Goal: Task Accomplishment & Management: Complete application form

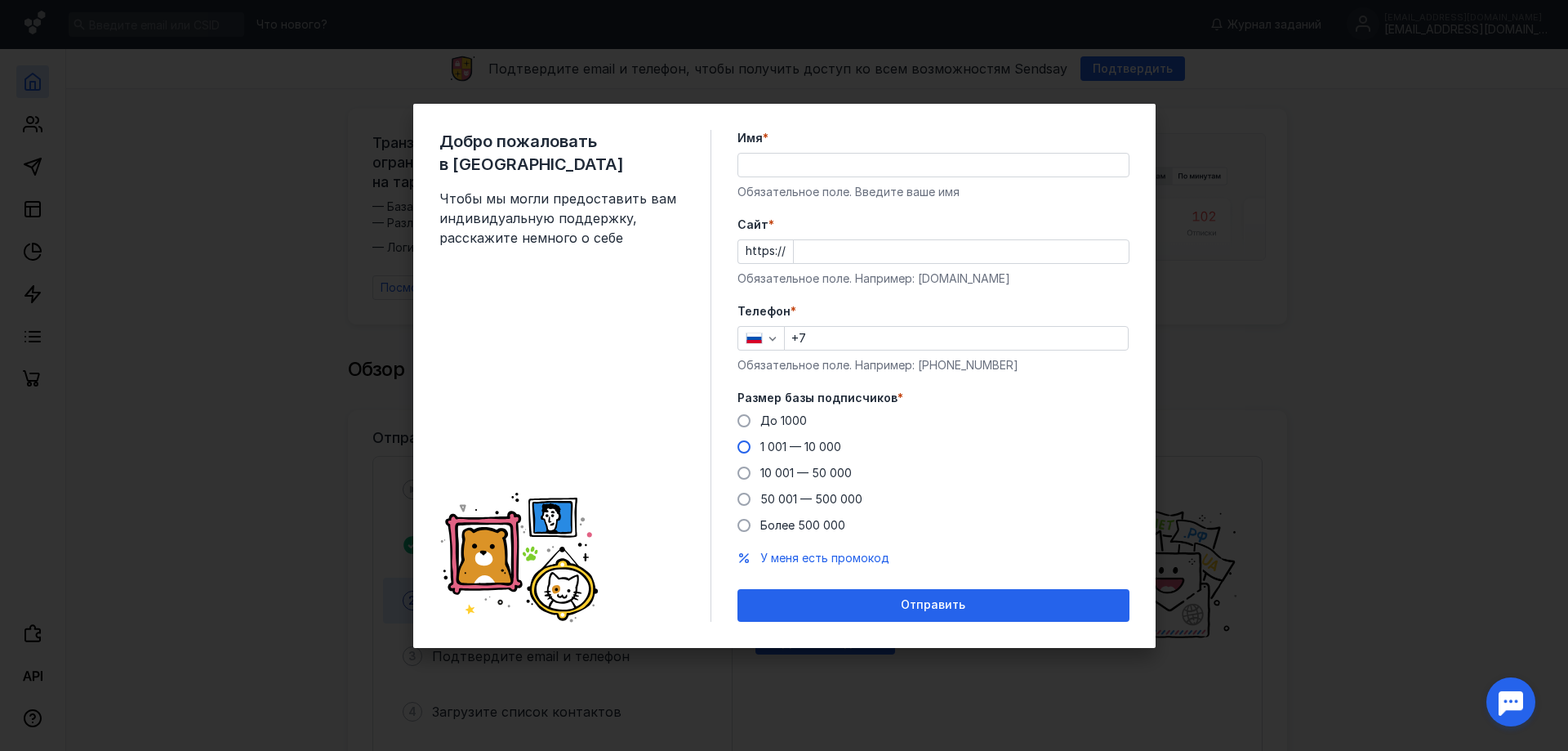
click at [741, 444] on span at bounding box center [744, 446] width 13 height 13
click at [0, 0] on input "1 001 — 10 000" at bounding box center [0, 0] width 0 height 0
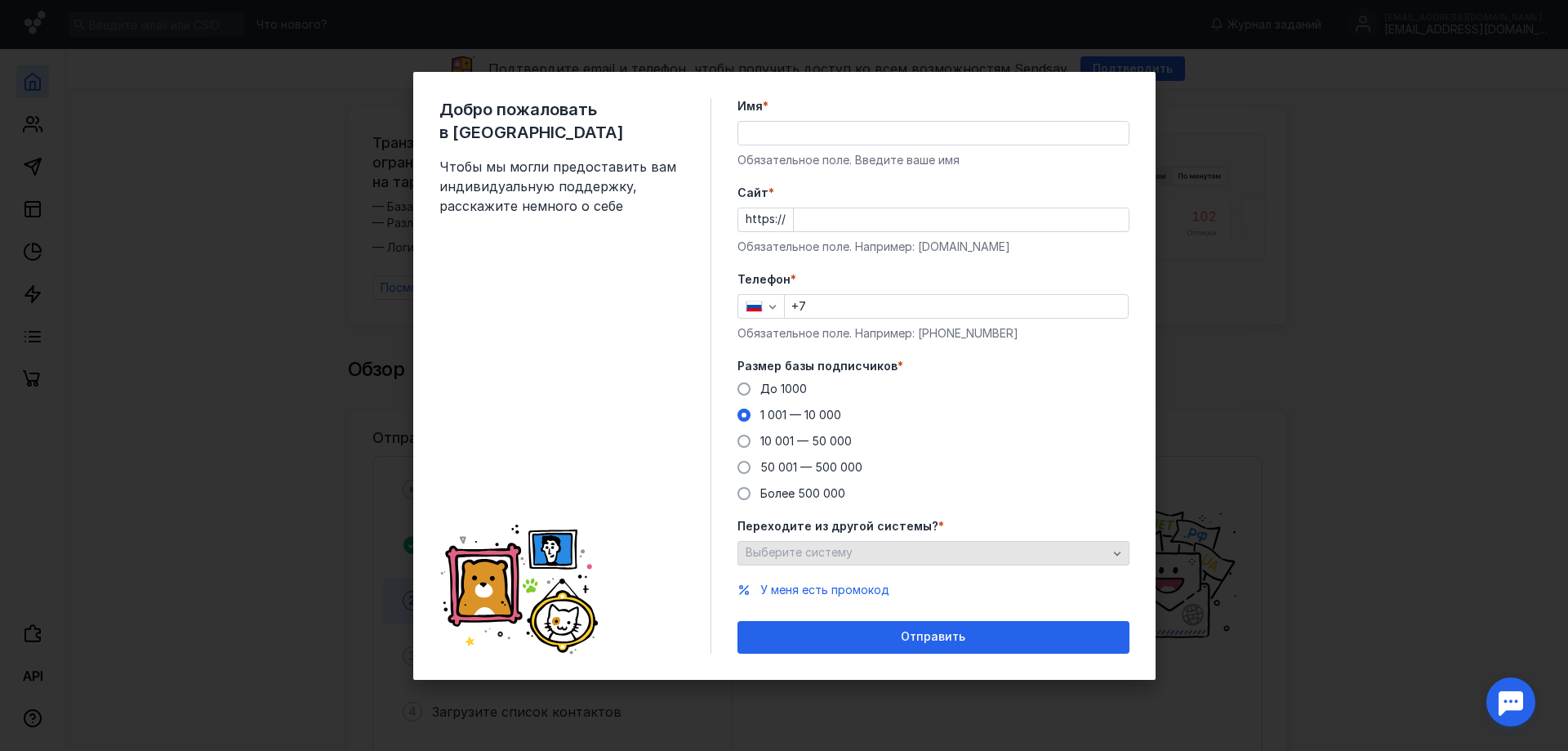
click at [821, 552] on span "Выберите систему" at bounding box center [799, 552] width 107 height 14
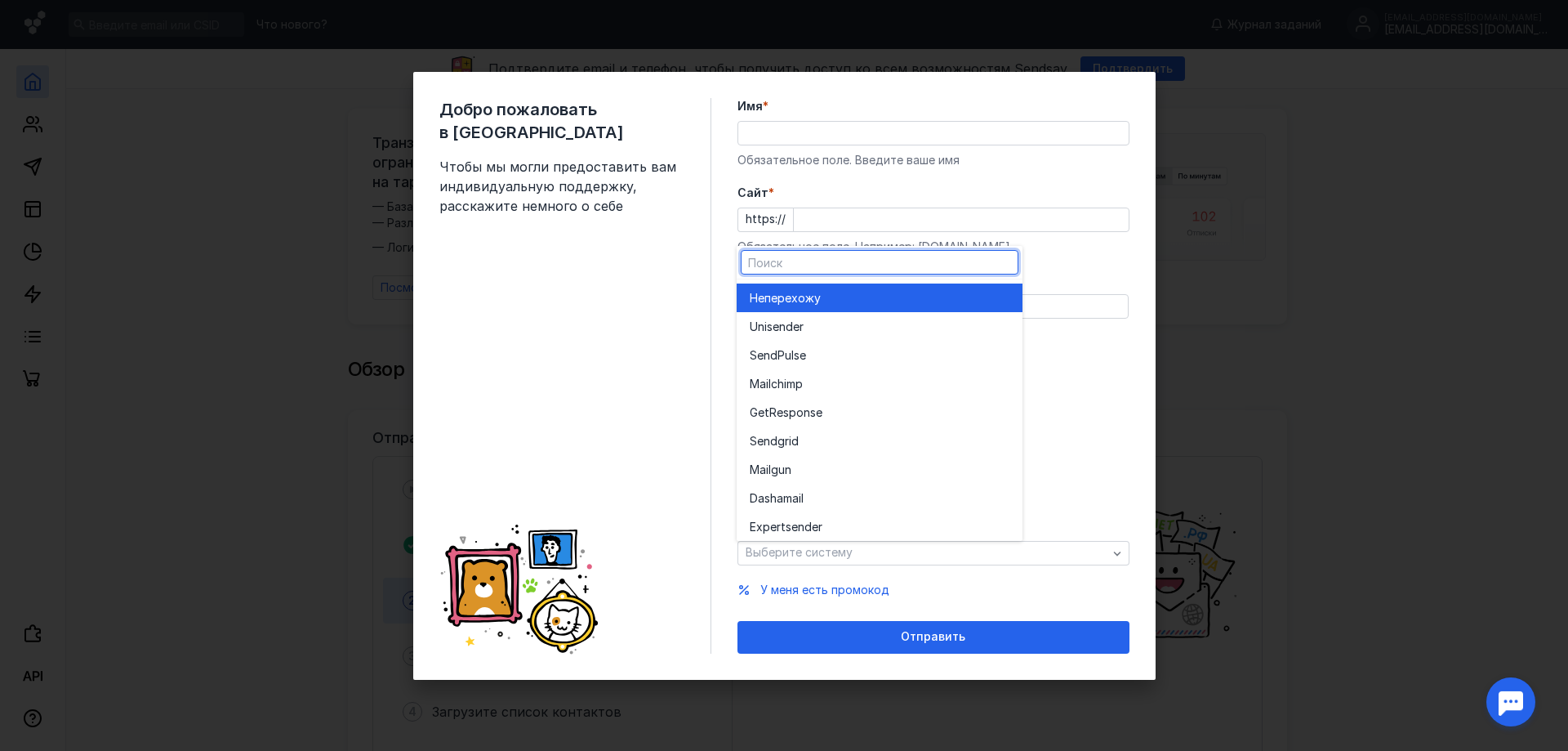
click at [831, 299] on div "Не перехожу" at bounding box center [880, 298] width 260 height 17
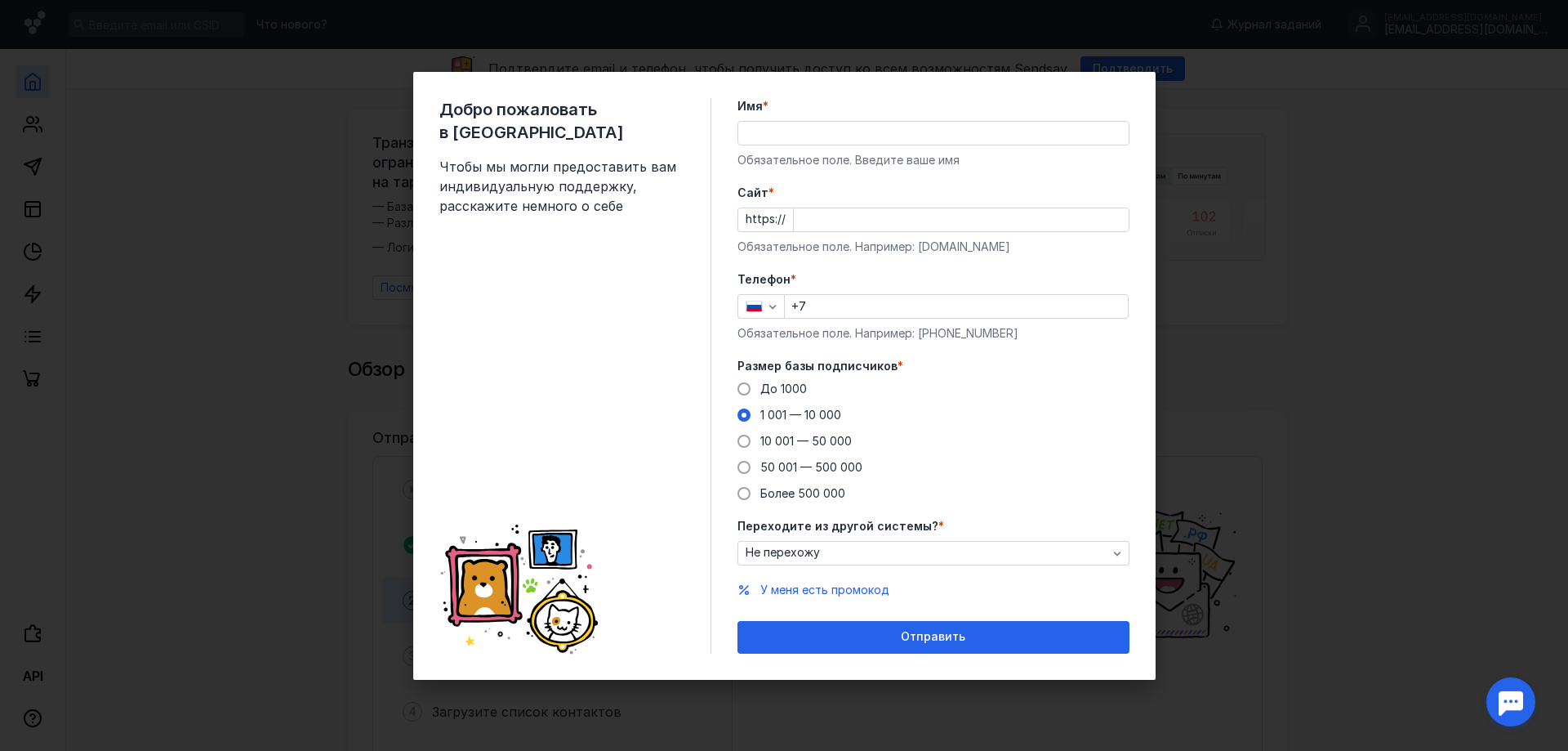
click at [803, 130] on input "Имя *" at bounding box center [933, 134] width 391 height 23
type input "[PERSON_NAME]"
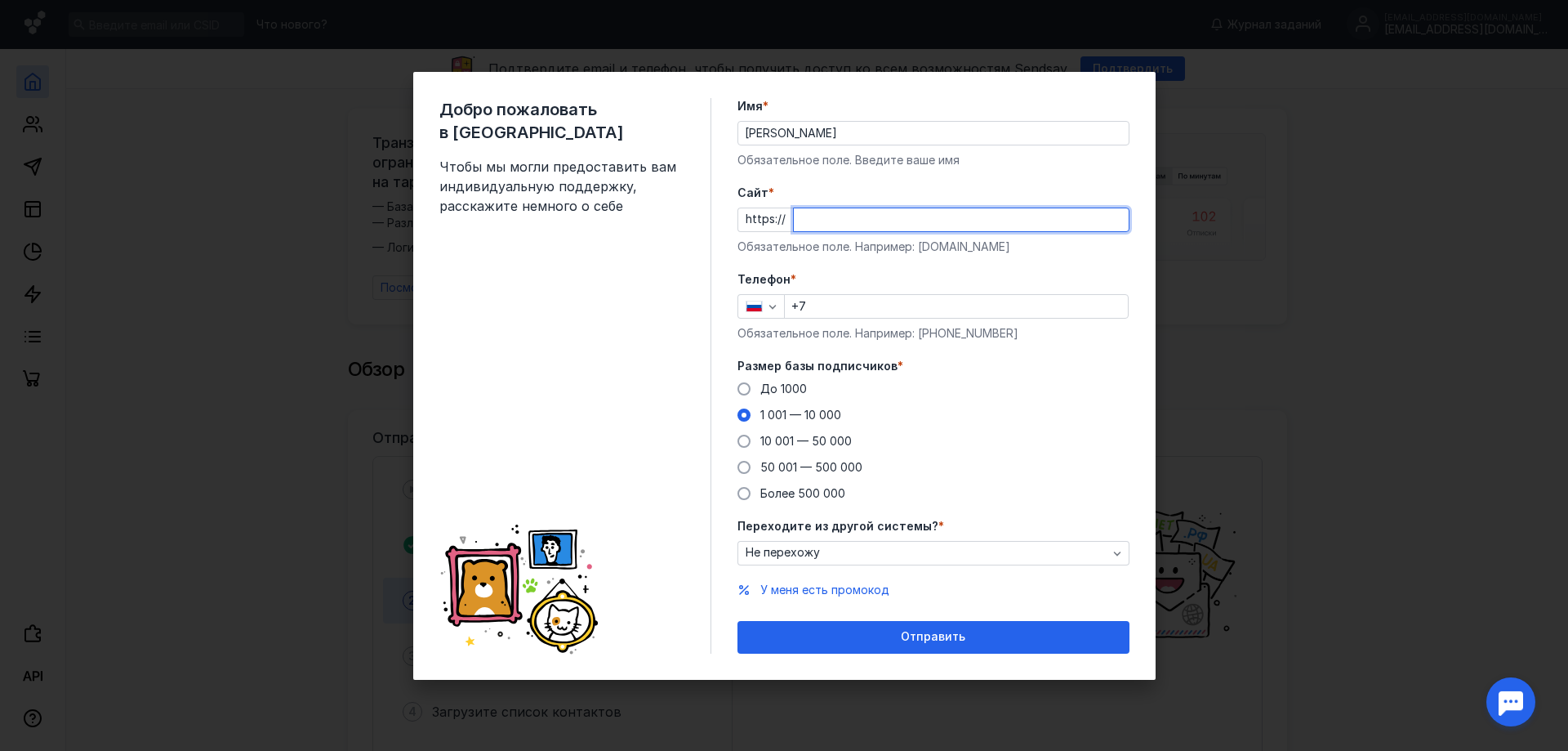
click at [865, 222] on input "Cайт *" at bounding box center [960, 220] width 334 height 23
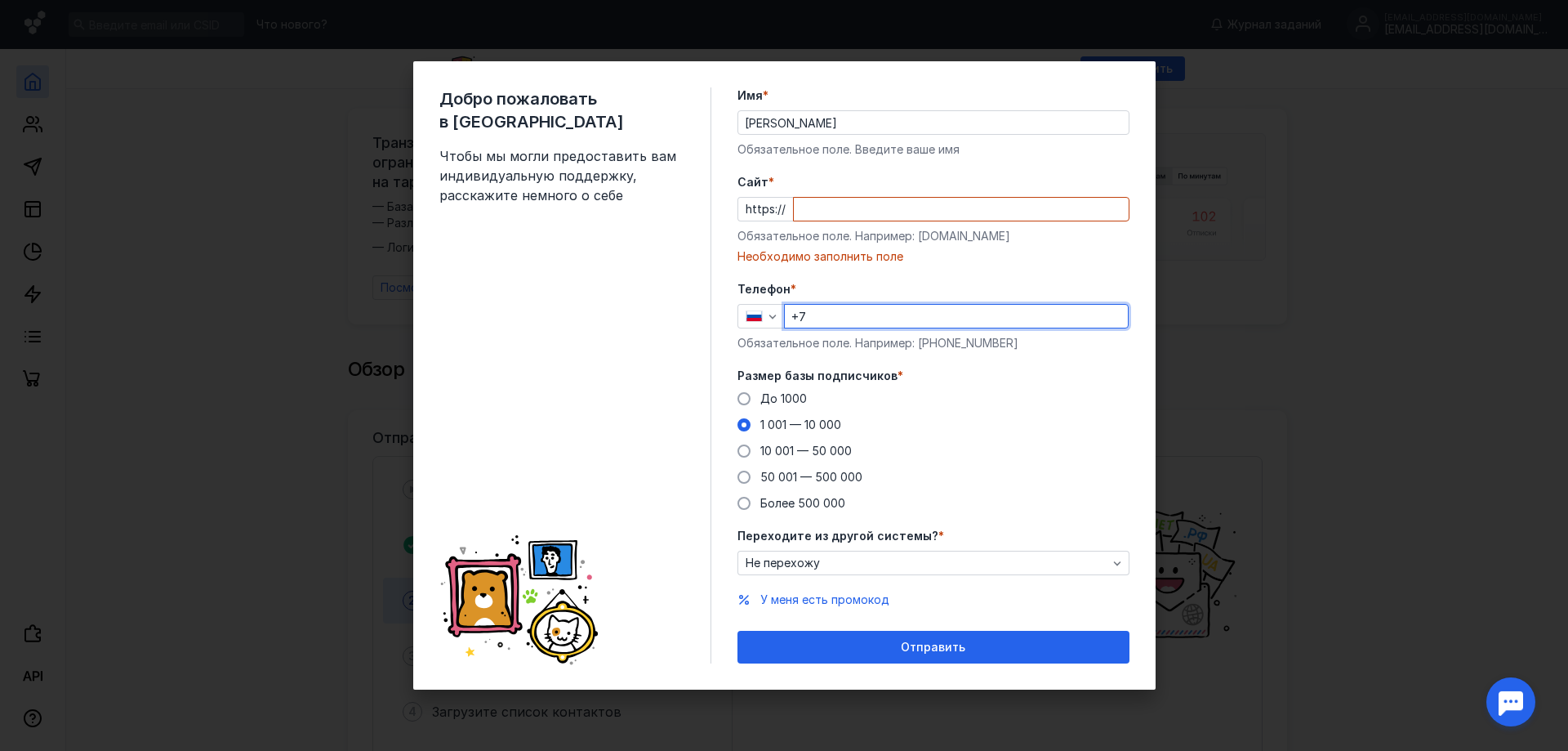
click at [860, 306] on input "+7" at bounding box center [956, 316] width 343 height 23
click at [839, 206] on input "Cайт *" at bounding box center [960, 209] width 334 height 23
click at [856, 315] on input "+7" at bounding box center [956, 316] width 343 height 23
paste input "[PHONE_NUMBER]"
type input "[PHONE_NUMBER]"
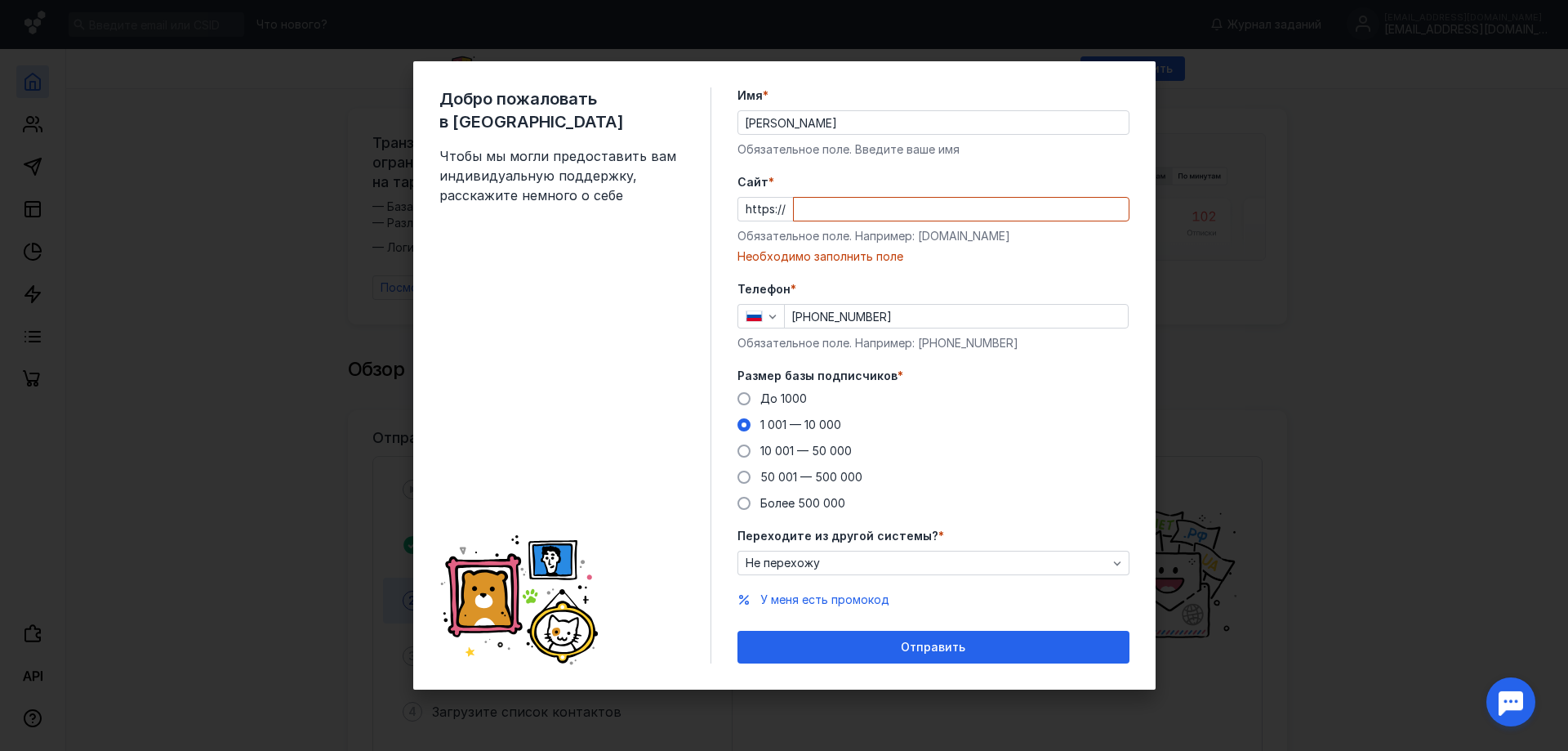
click at [985, 273] on form "Имя * [PERSON_NAME] поле. Введите ваше имя [PERSON_NAME] * https:// Обязательно…" at bounding box center [933, 376] width 392 height 576
click at [809, 211] on input "Cайт *" at bounding box center [960, 209] width 334 height 23
click at [842, 217] on input "Cайт *" at bounding box center [960, 209] width 334 height 23
paste input "[DOMAIN_NAME][URL]"
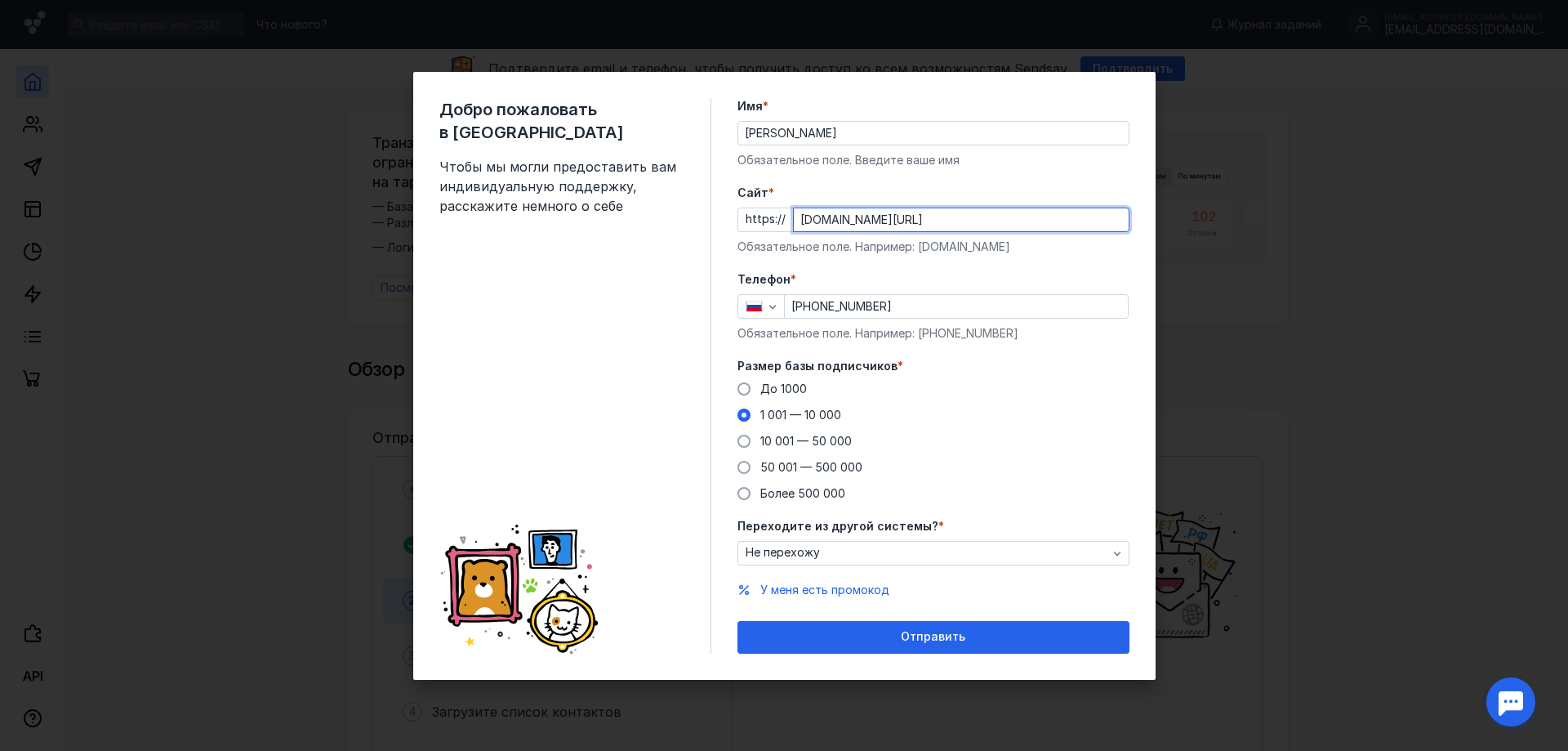
type input "[DOMAIN_NAME][URL]"
click at [737, 621] on button "Отправить" at bounding box center [933, 637] width 392 height 32
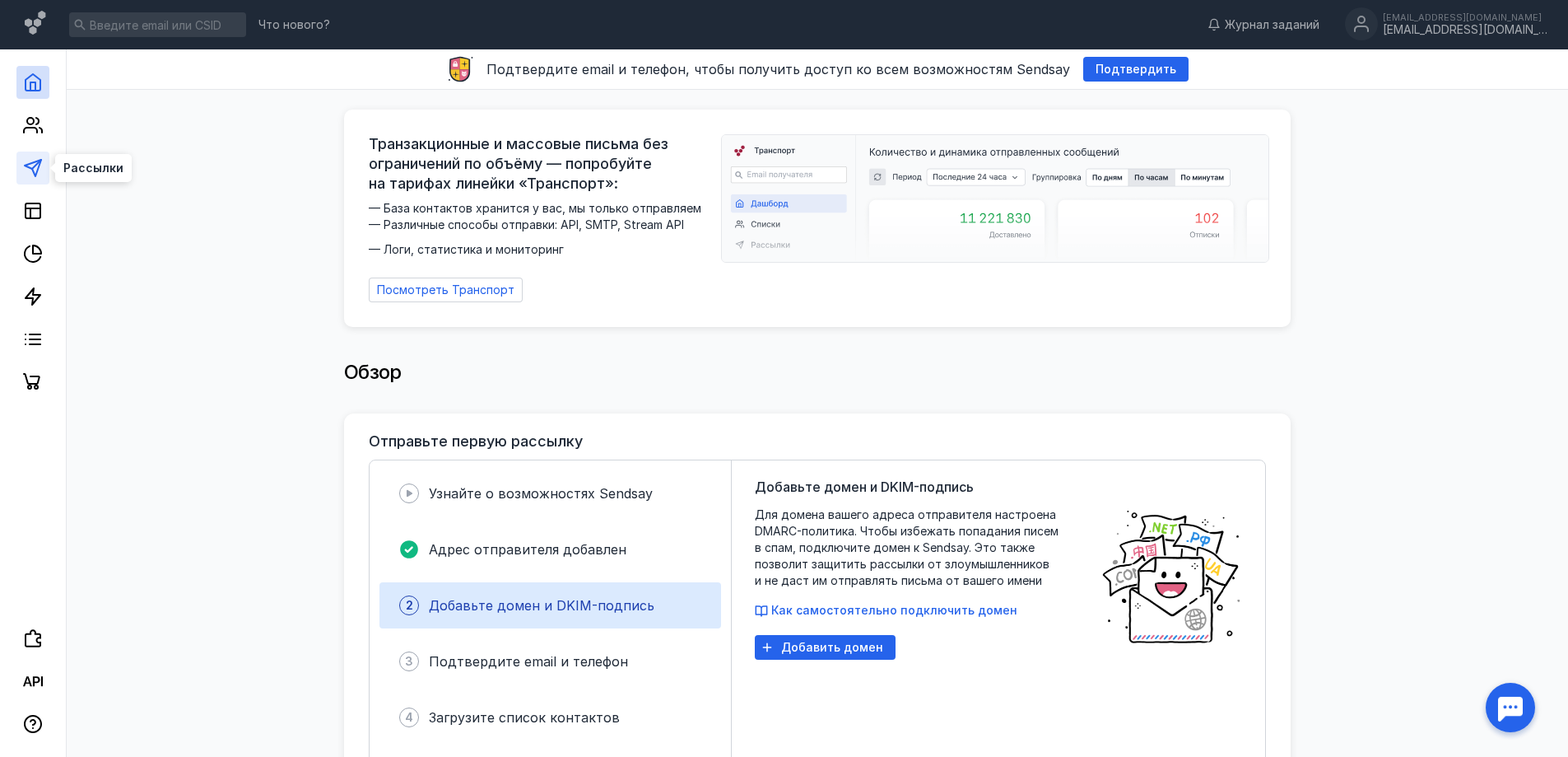
click at [27, 171] on icon at bounding box center [33, 168] width 19 height 19
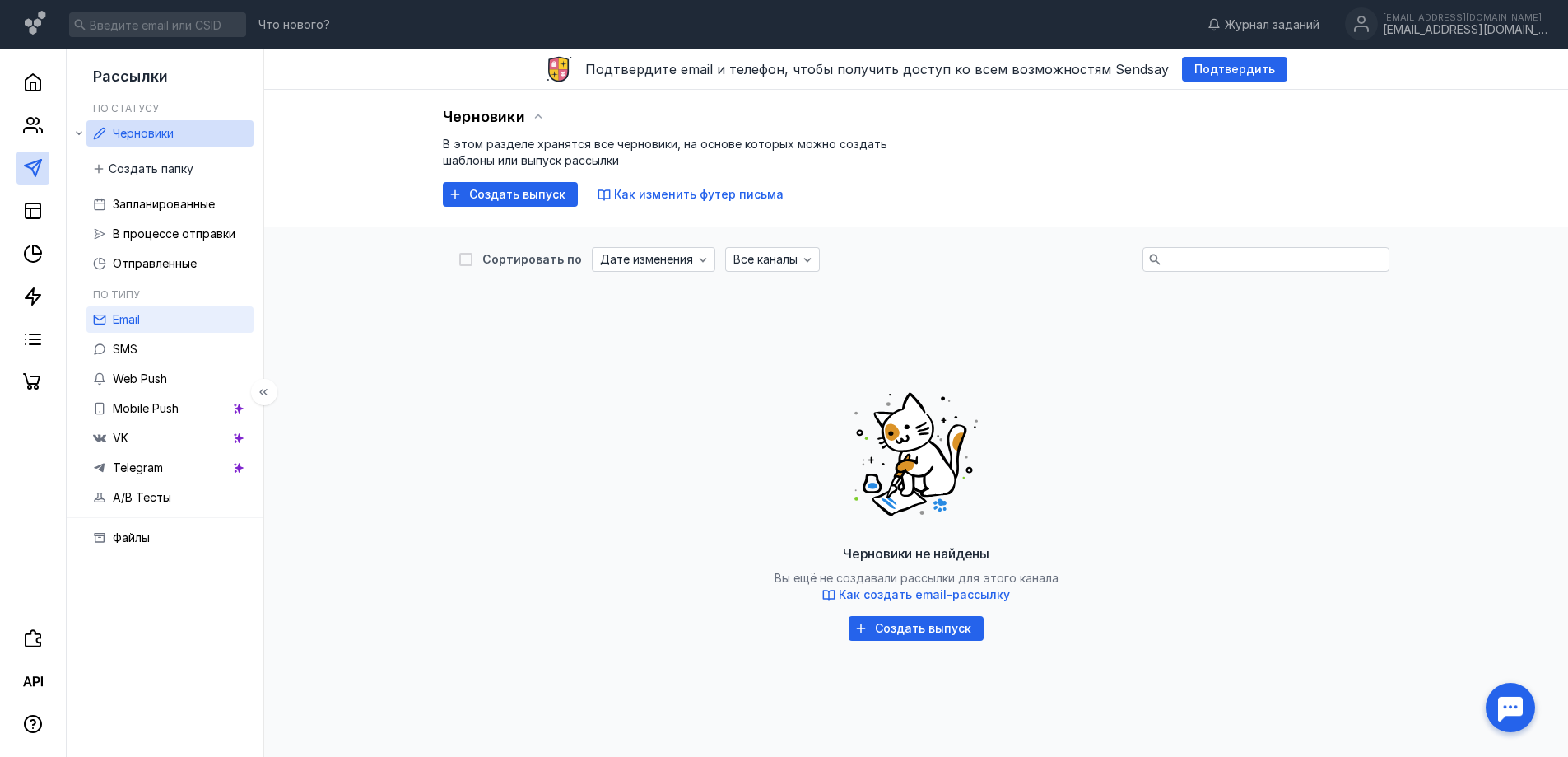
click at [148, 318] on link "Email" at bounding box center [170, 320] width 167 height 27
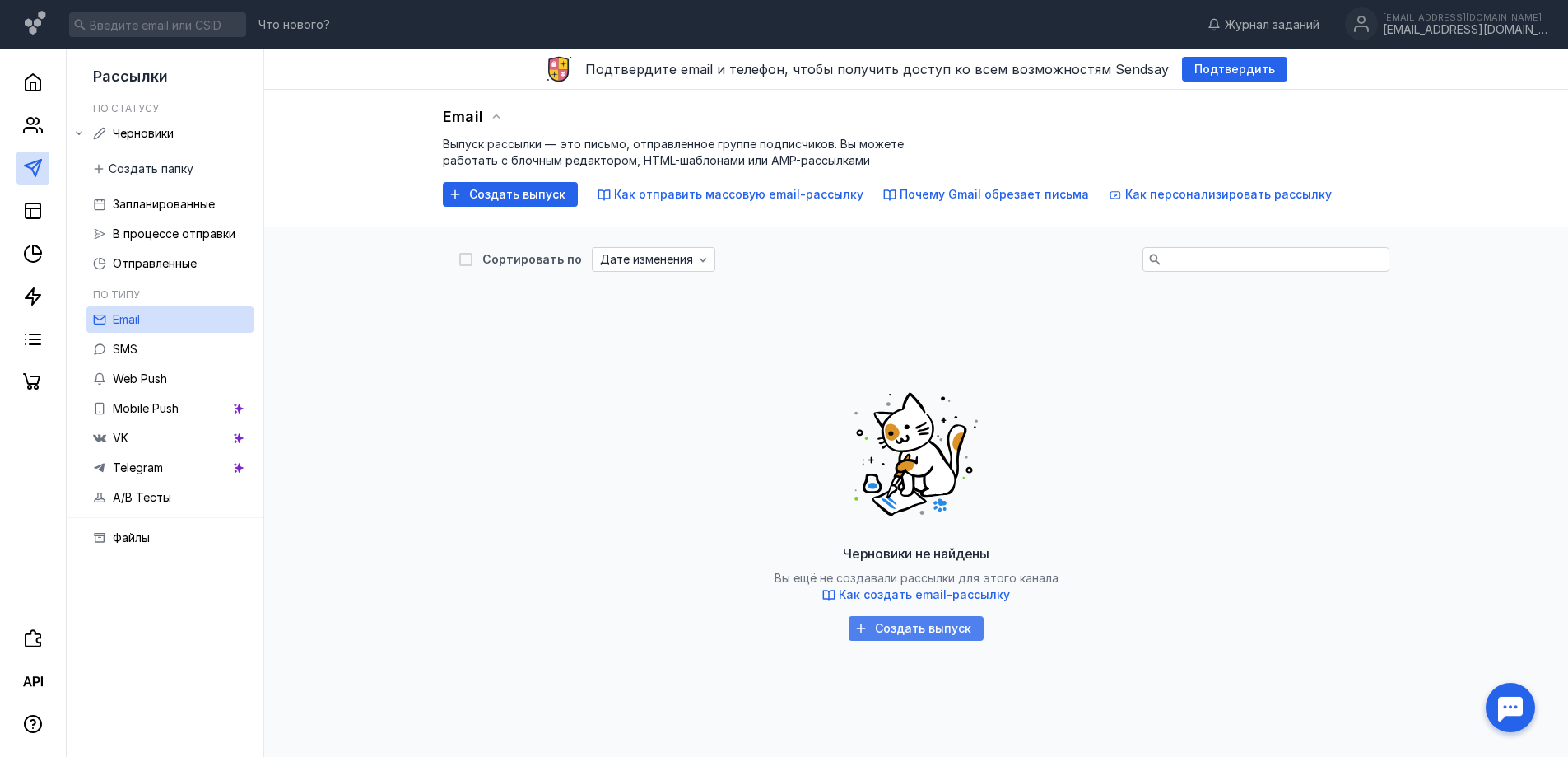
click at [950, 622] on span "Создать выпуск" at bounding box center [923, 629] width 96 height 14
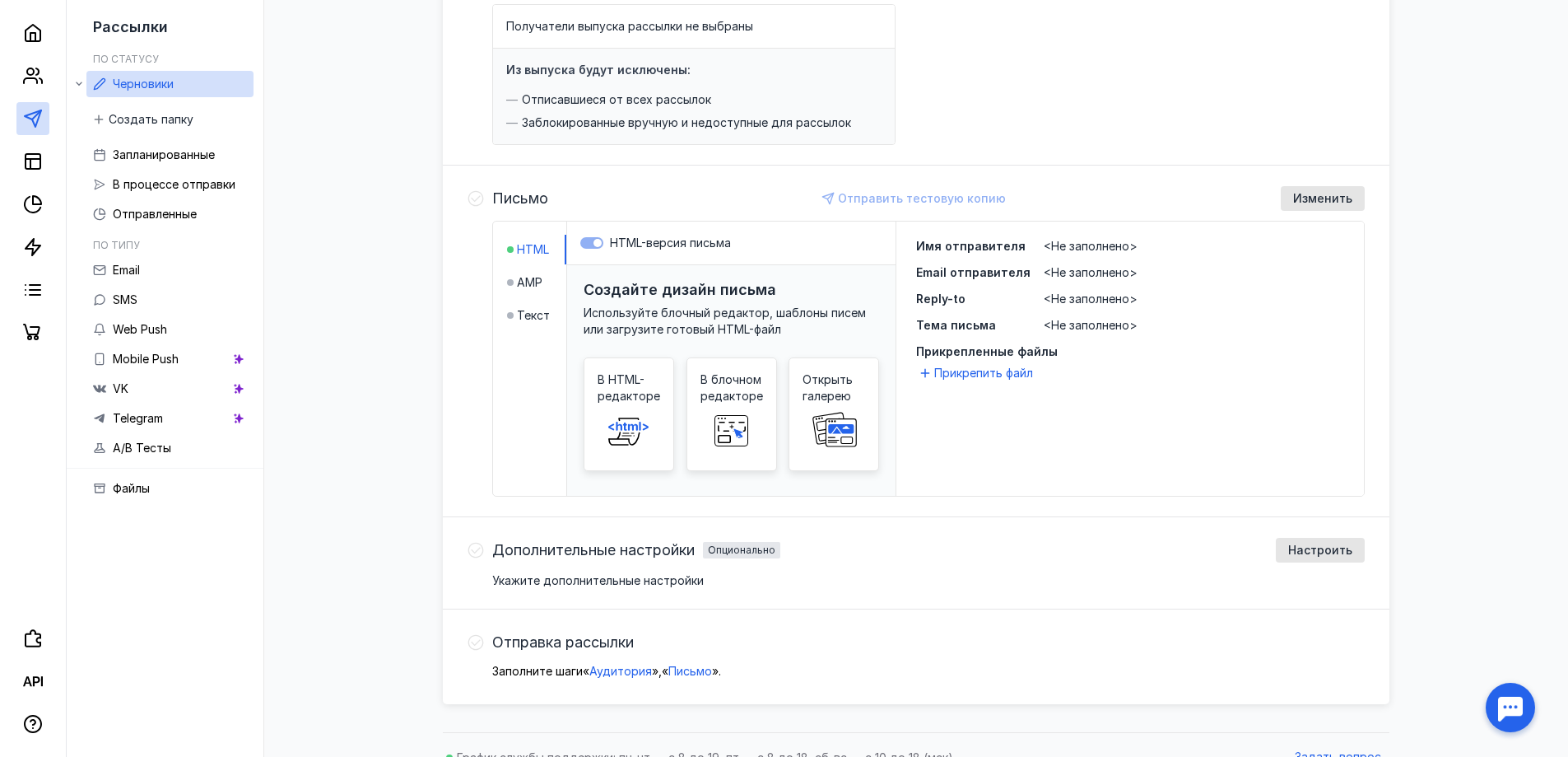
scroll to position [247, 0]
click at [535, 315] on span "Текст" at bounding box center [533, 314] width 33 height 17
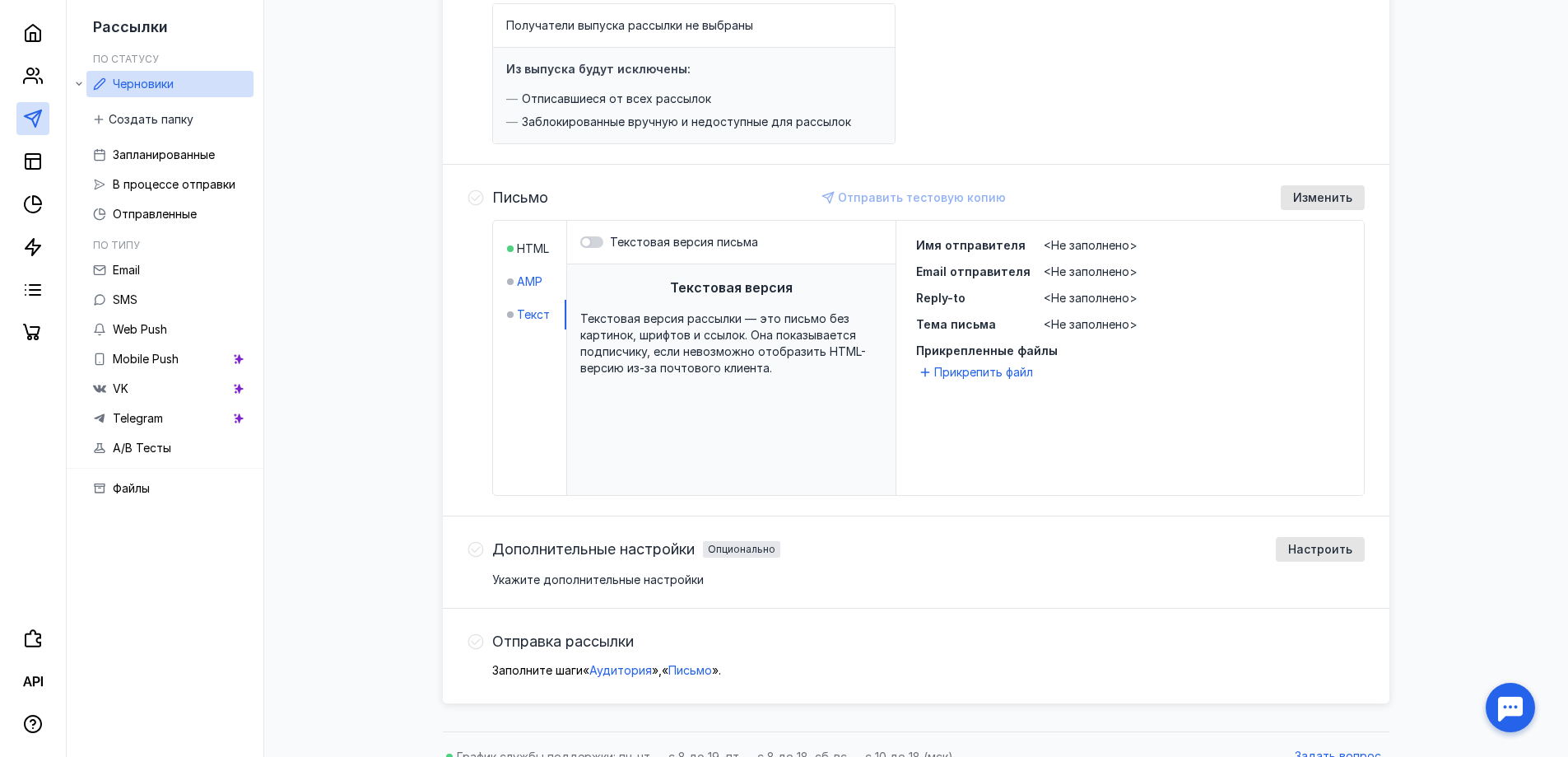
click at [529, 277] on span "AMP" at bounding box center [529, 282] width 26 height 17
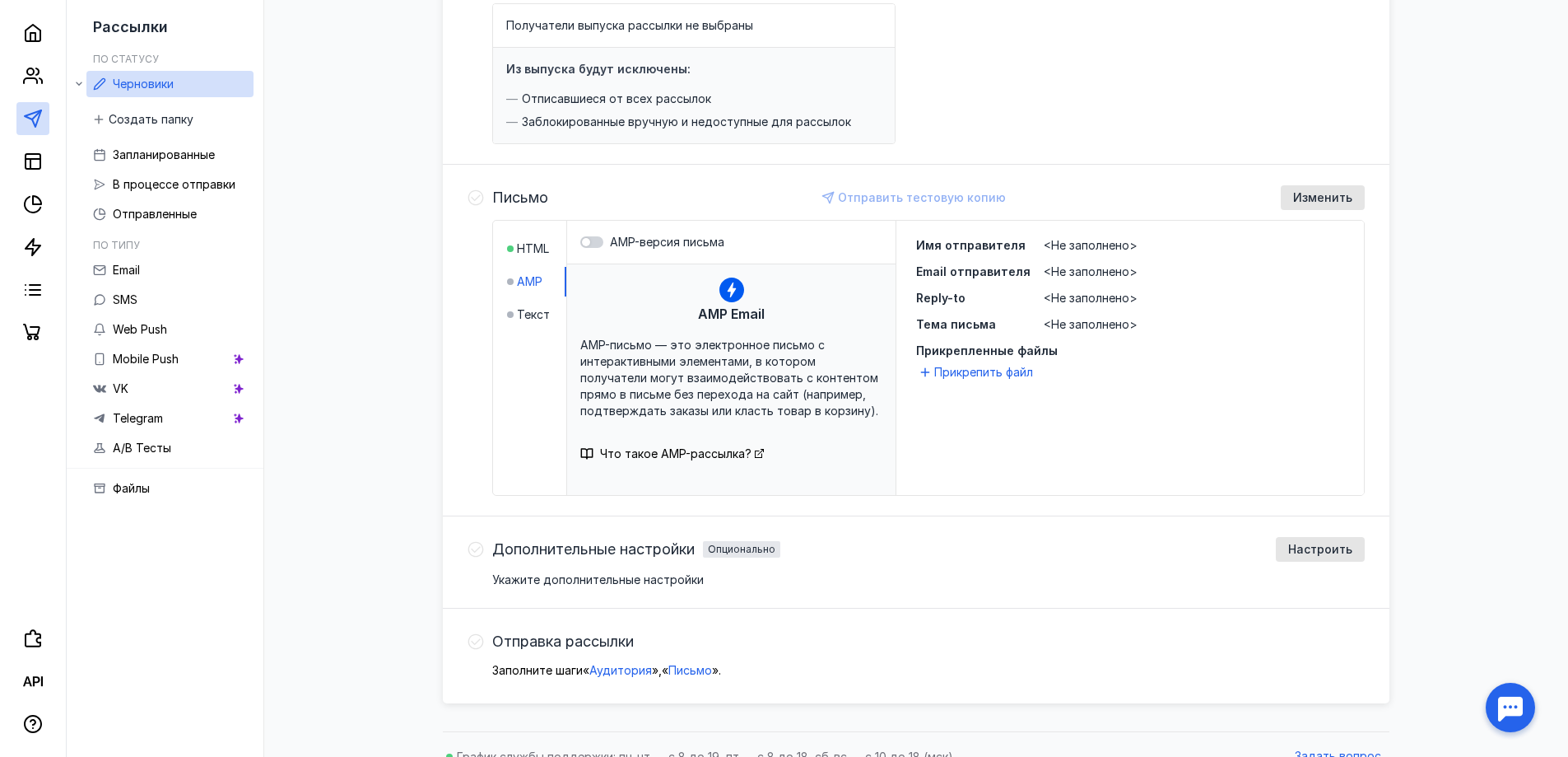
click at [527, 237] on li "HTML" at bounding box center [536, 248] width 59 height 29
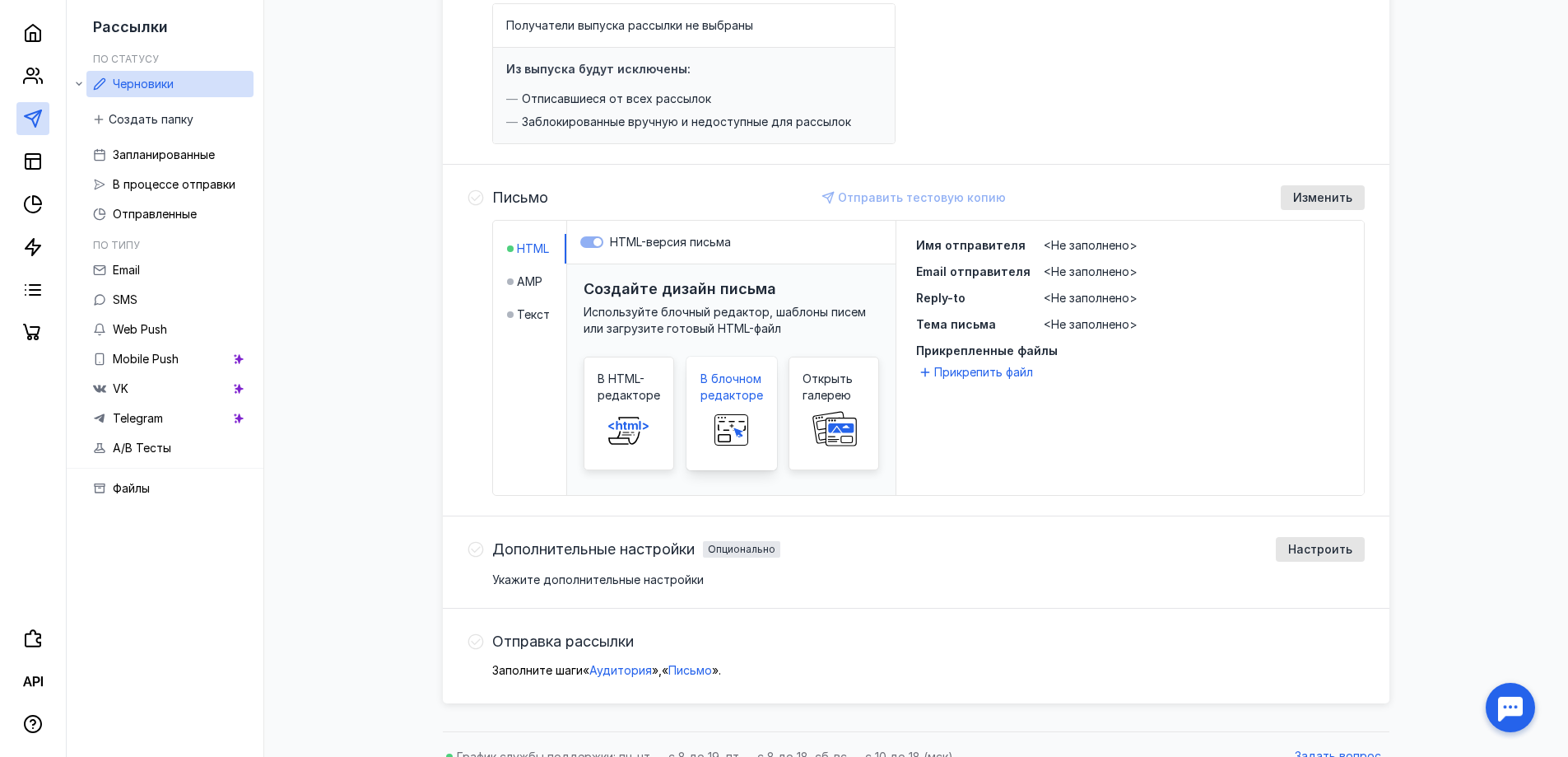
click at [736, 396] on span "В блочном редакторе" at bounding box center [732, 387] width 63 height 33
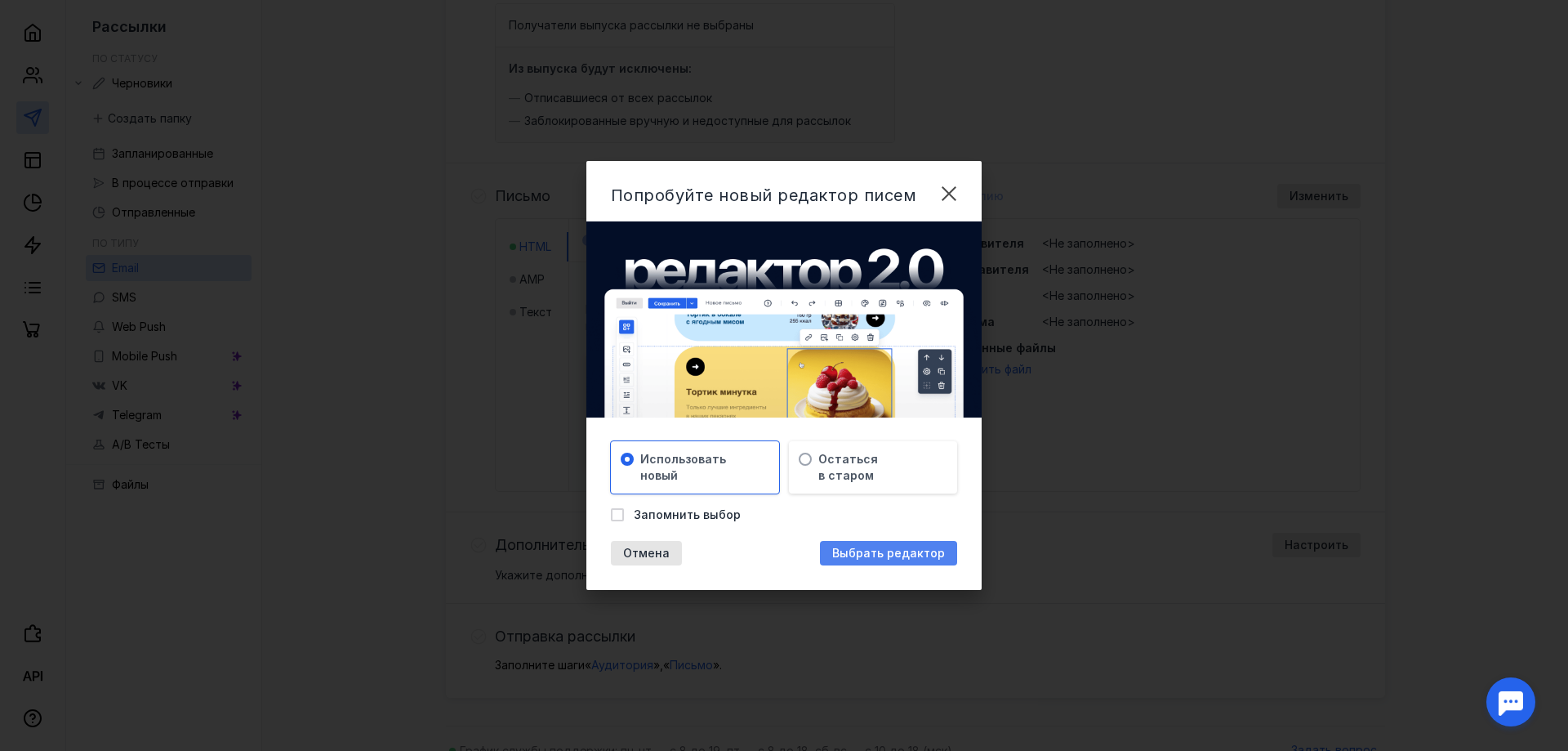
click at [851, 549] on span "Выбрать редактор" at bounding box center [888, 553] width 112 height 14
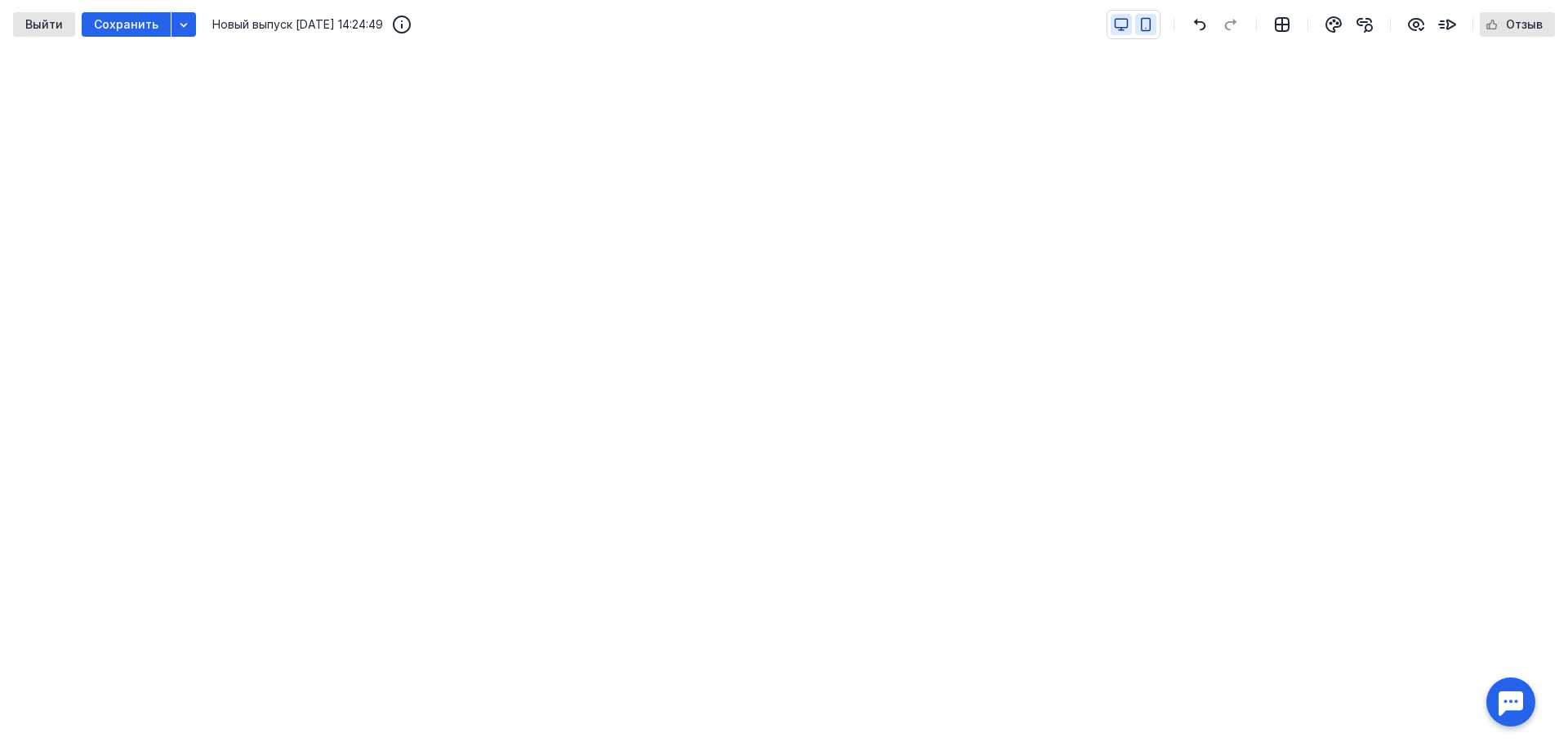
click at [1141, 26] on icon "button" at bounding box center [1146, 25] width 15 height 15
click at [1122, 26] on icon "button" at bounding box center [1121, 25] width 15 height 15
click at [33, 28] on span "Выйти" at bounding box center [44, 25] width 38 height 14
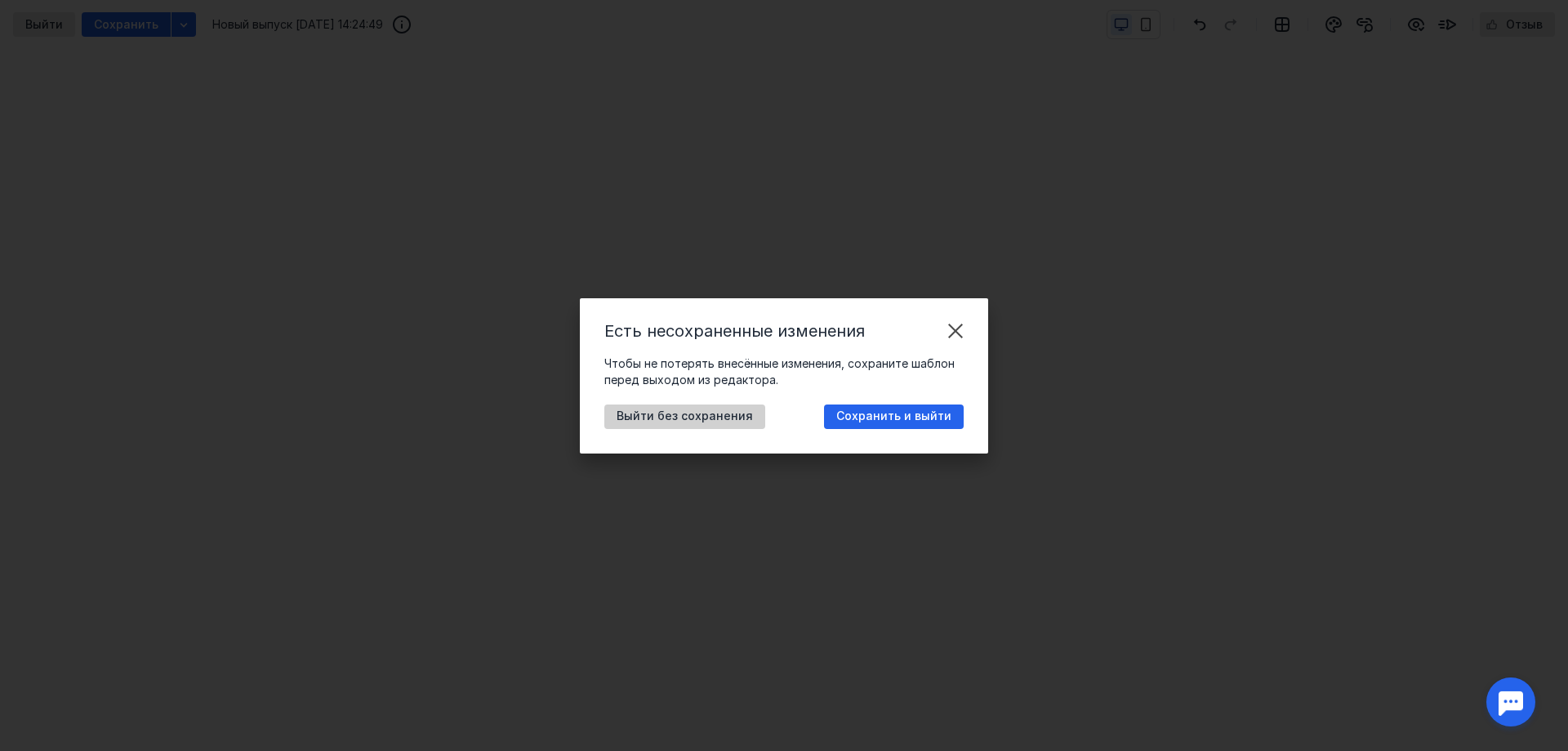
click at [716, 414] on span "Выйти без сохранения" at bounding box center [684, 416] width 136 height 14
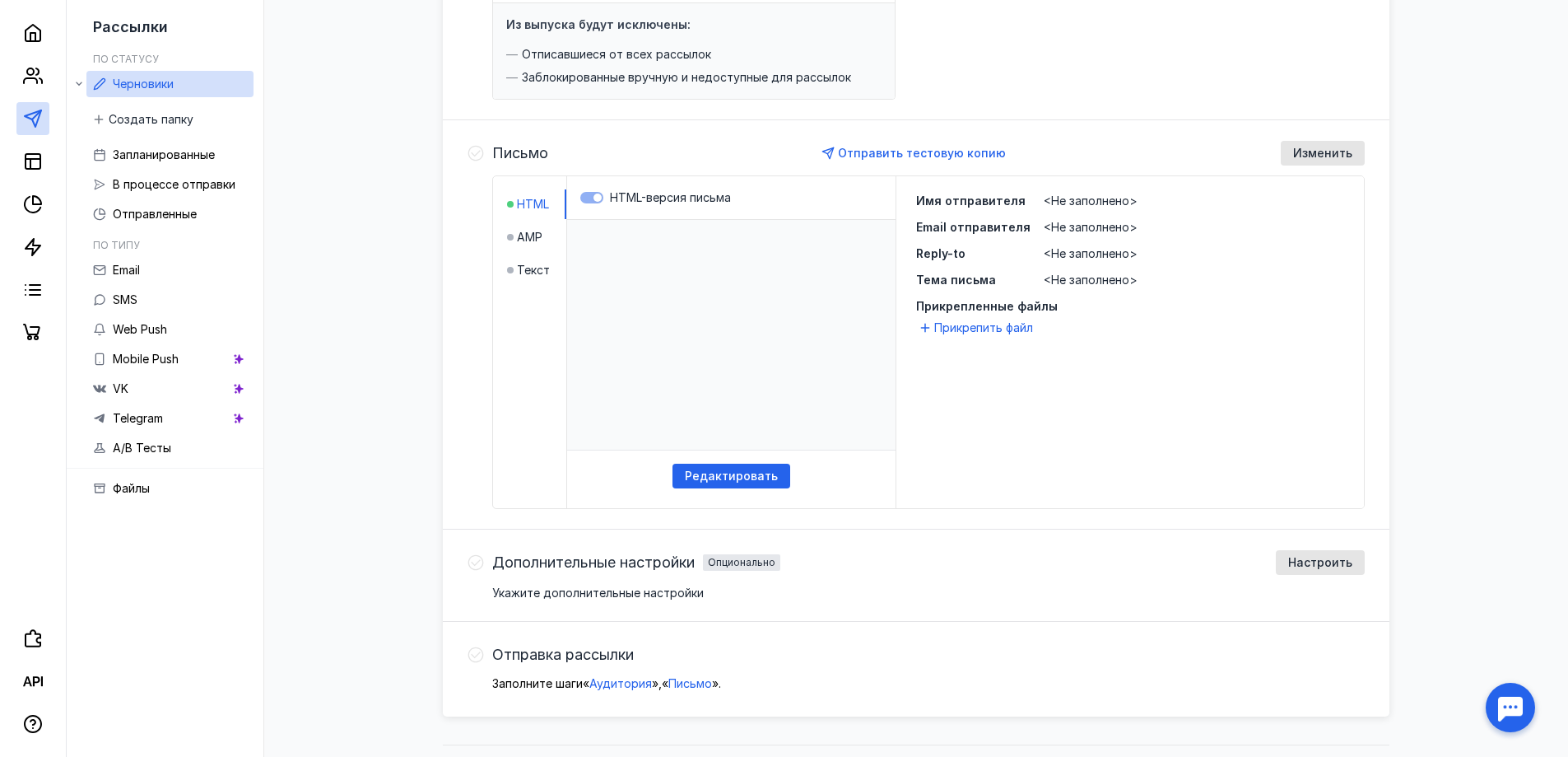
scroll to position [328, 0]
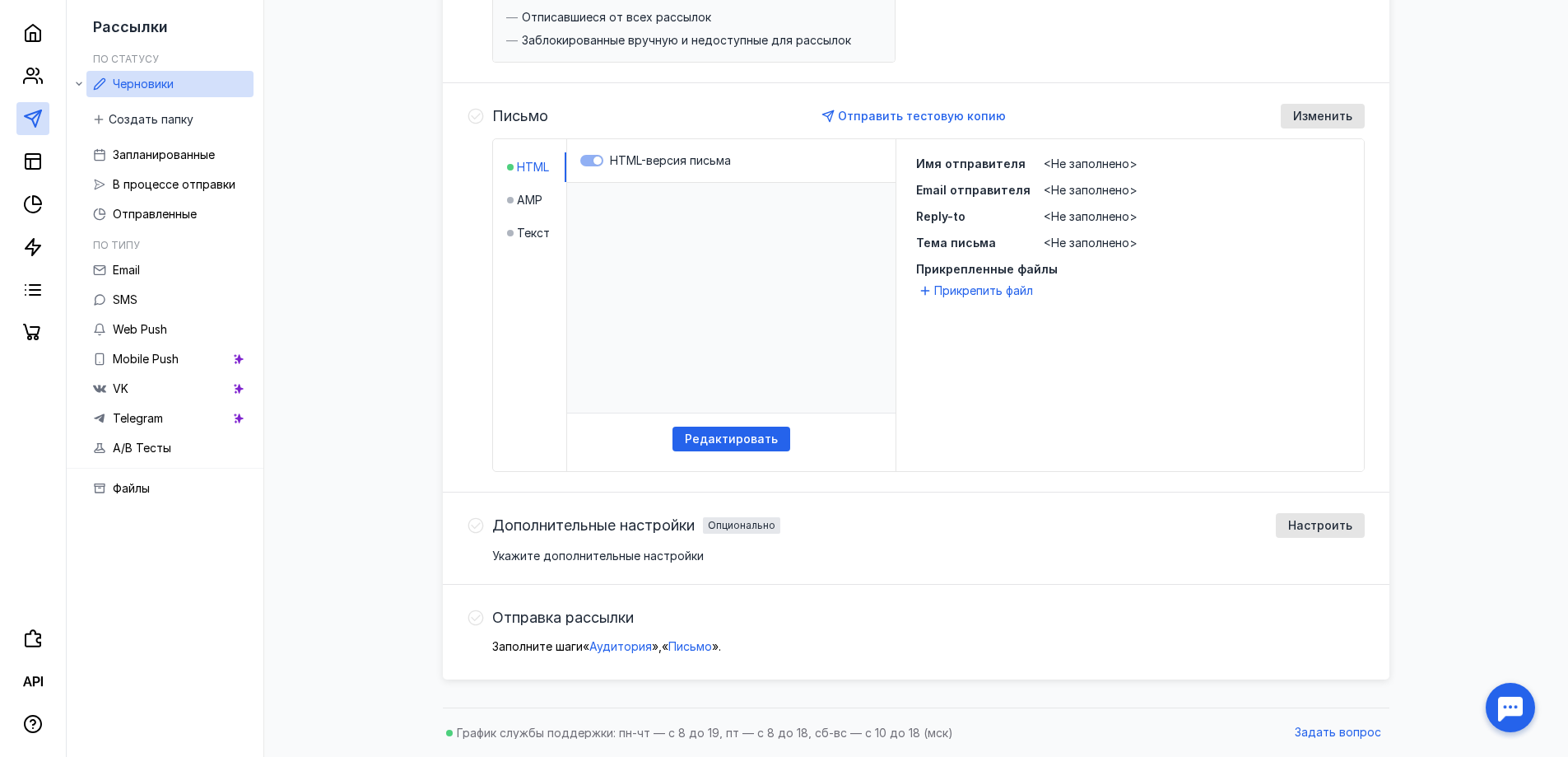
click at [478, 620] on icon at bounding box center [475, 617] width 17 height 17
click at [624, 646] on span "Аудитория" at bounding box center [620, 646] width 63 height 14
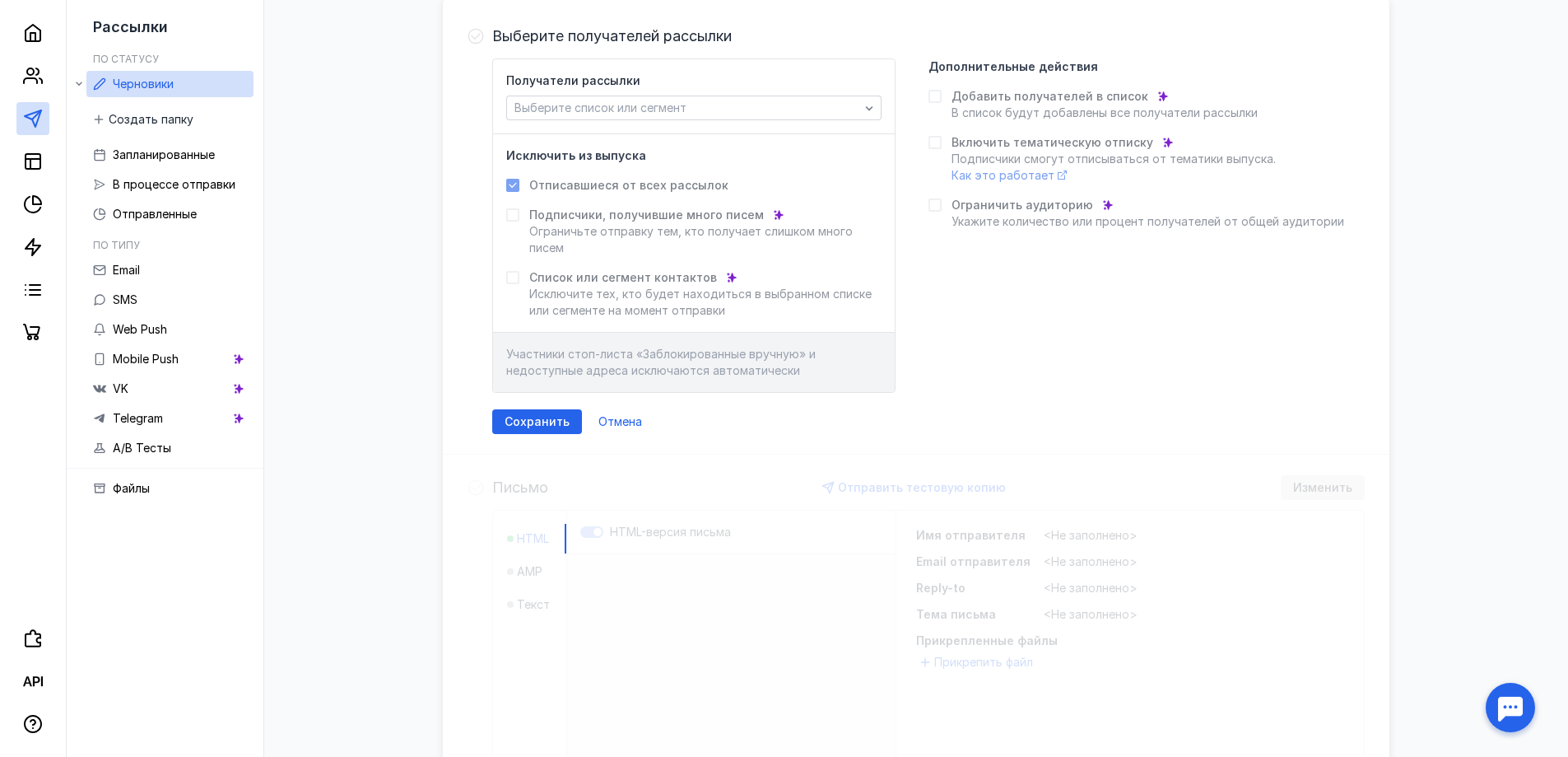
scroll to position [191, 0]
click at [617, 104] on span "Выберите список или сегмент" at bounding box center [600, 108] width 172 height 14
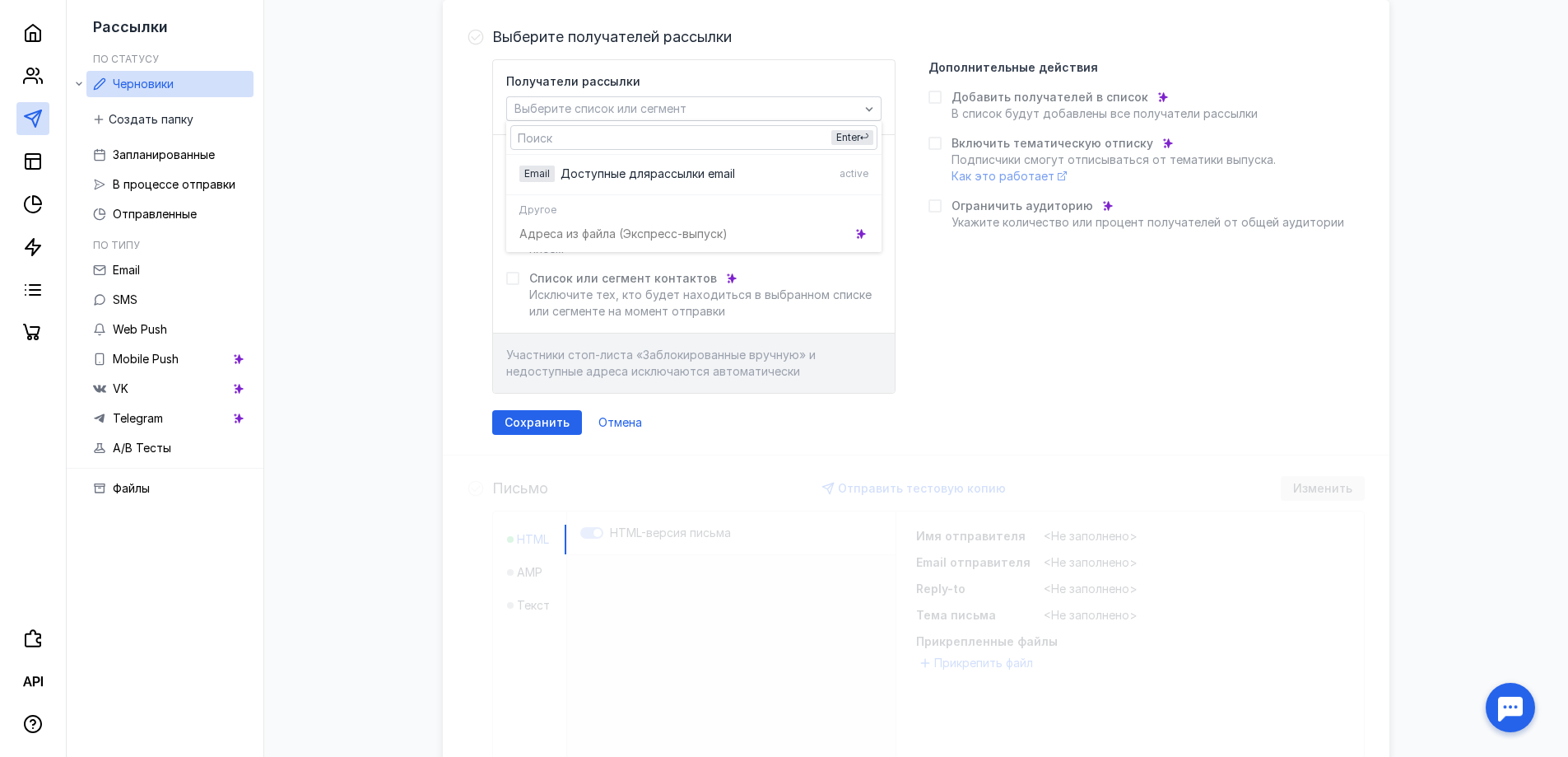
click at [1132, 288] on div "Получатели рассылки Выберите список или сегмент Исключить из выпуска Отписавшие…" at bounding box center [928, 227] width 872 height 335
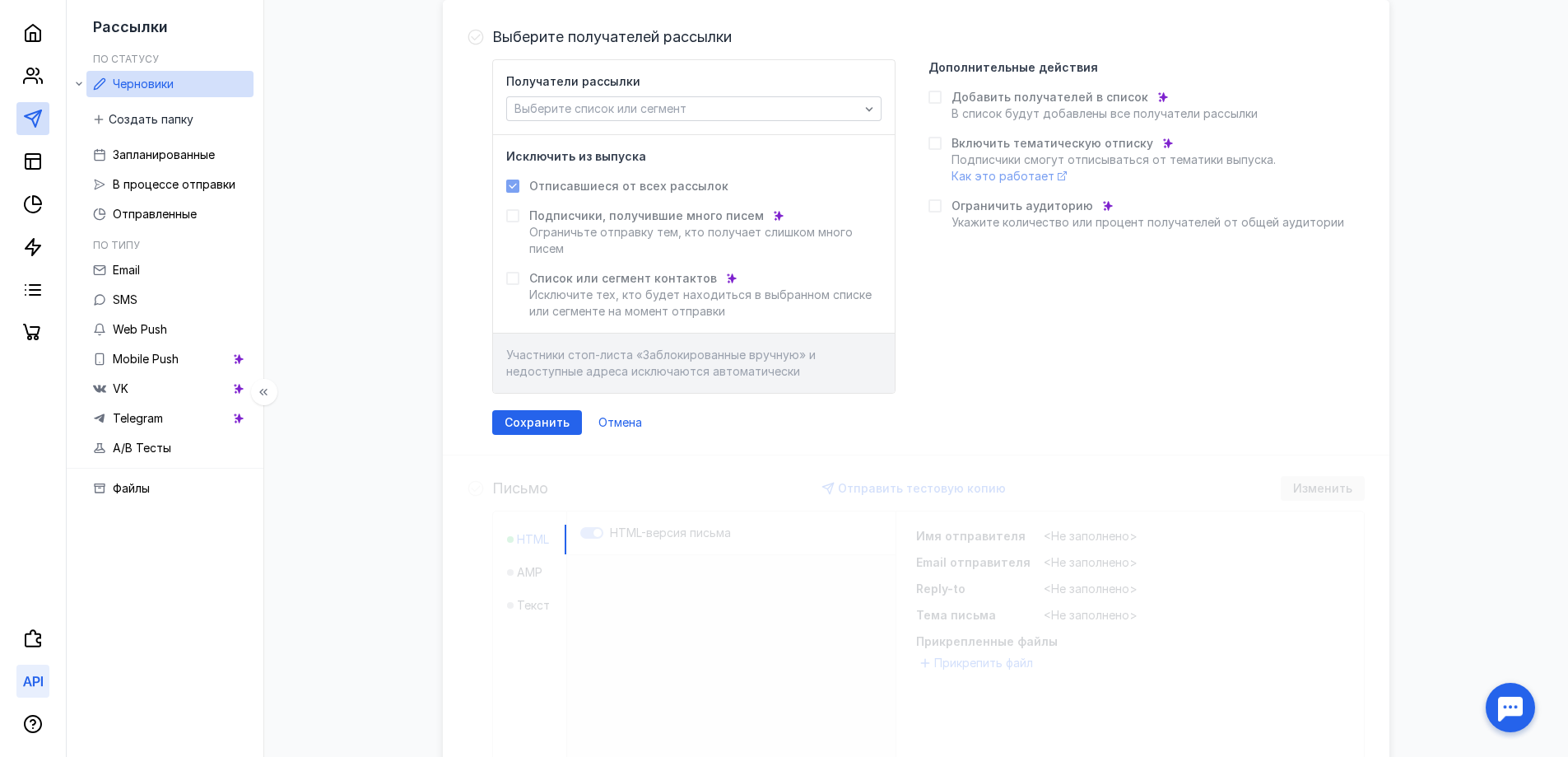
click at [20, 677] on link at bounding box center [33, 681] width 33 height 33
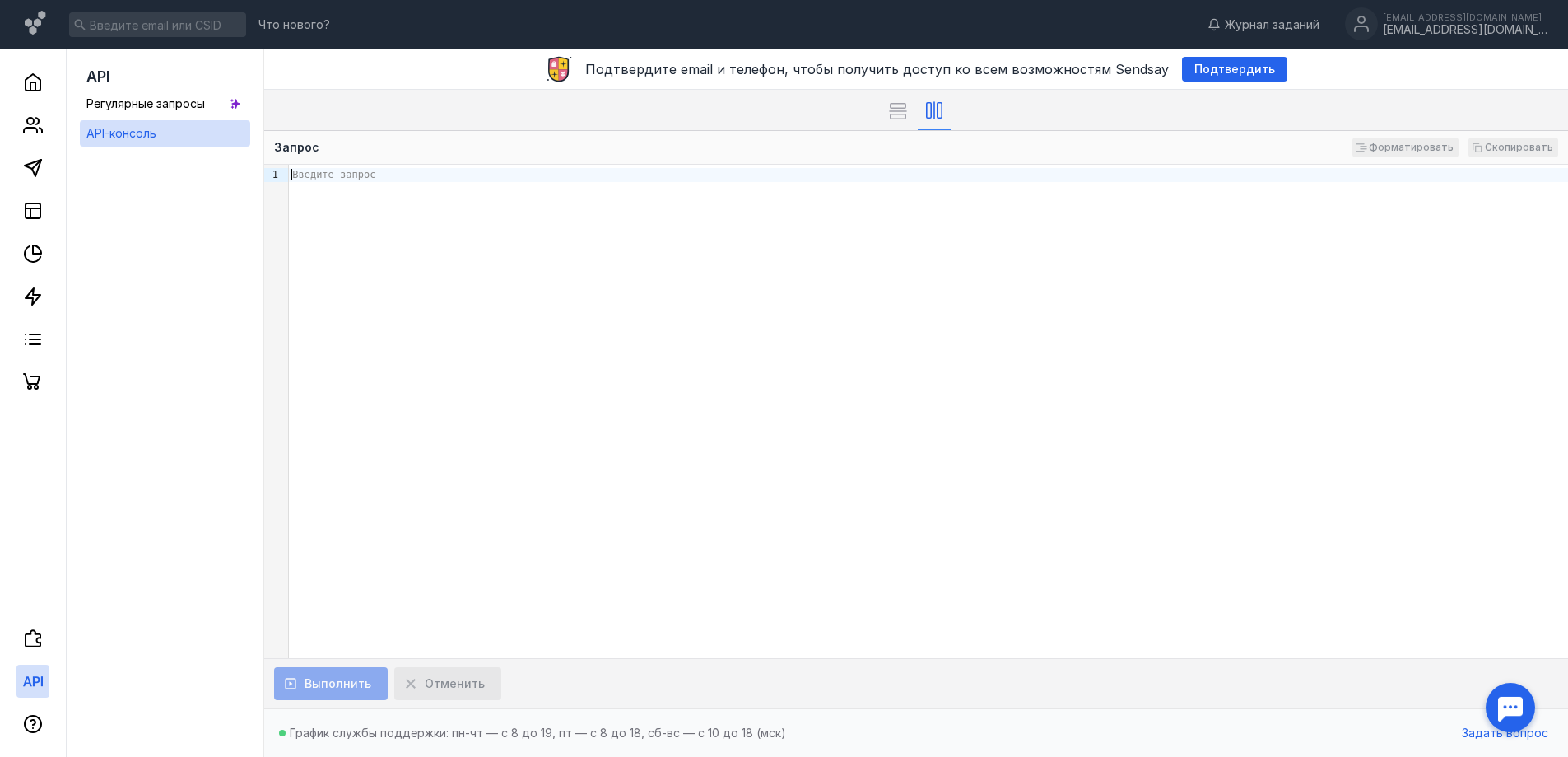
click at [488, 194] on div "Введите запрос" at bounding box center [929, 411] width 1280 height 493
click at [167, 103] on span "Регулярные запросы" at bounding box center [146, 104] width 119 height 14
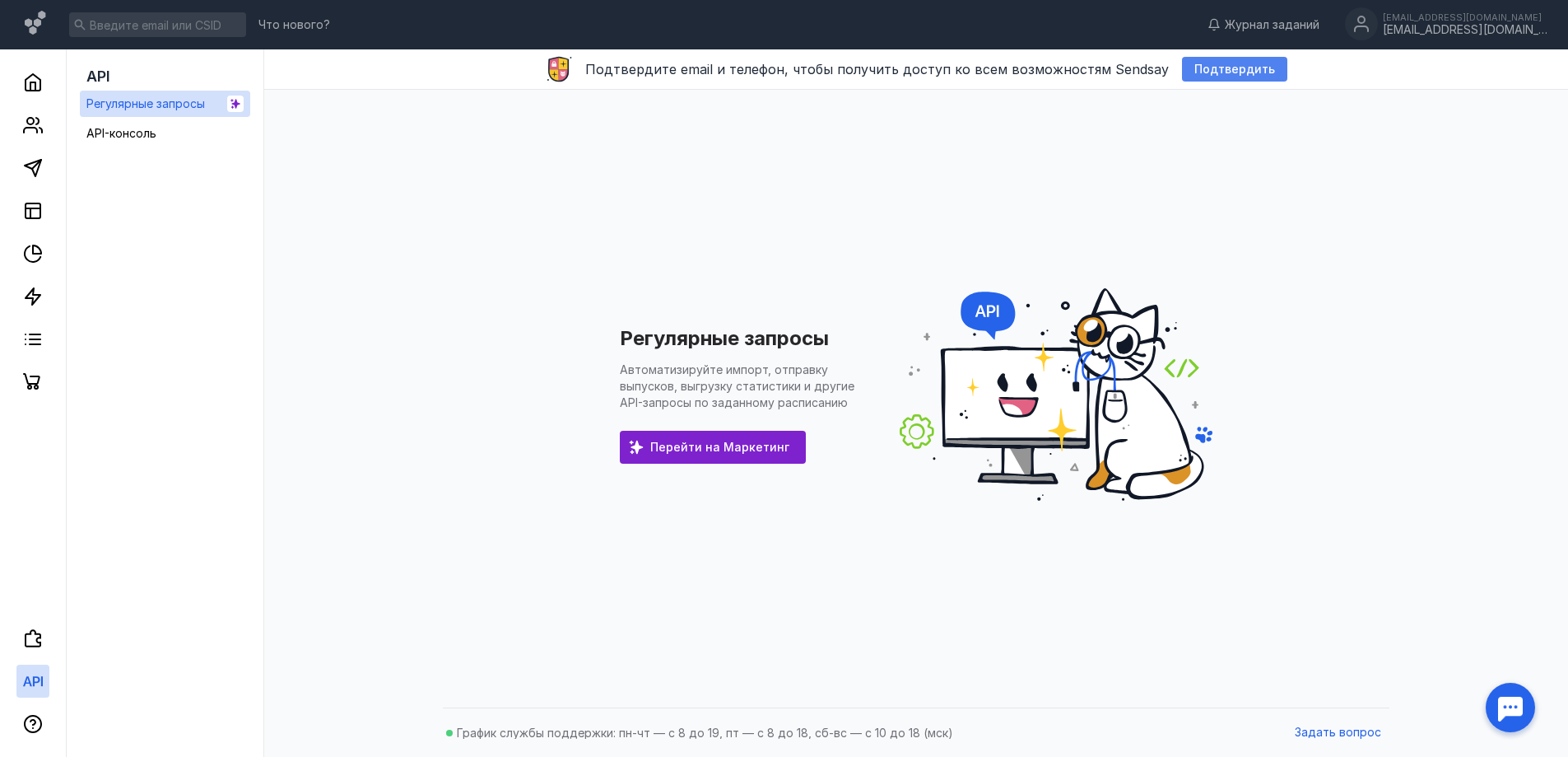
click at [1212, 73] on span "Подтвердить" at bounding box center [1234, 70] width 81 height 14
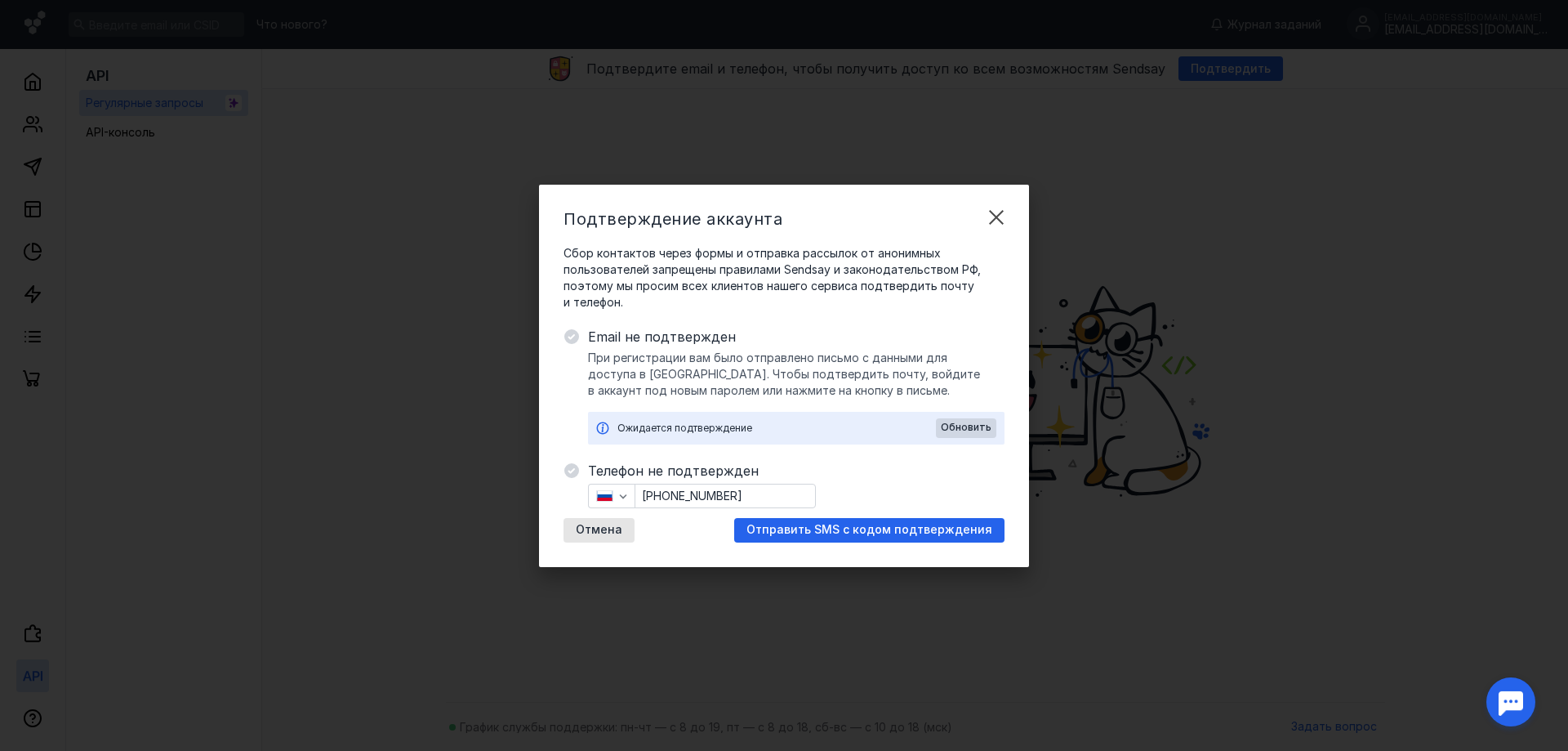
click at [608, 339] on span "Email не подтвержден" at bounding box center [796, 336] width 416 height 19
